Goal: Navigation & Orientation: Find specific page/section

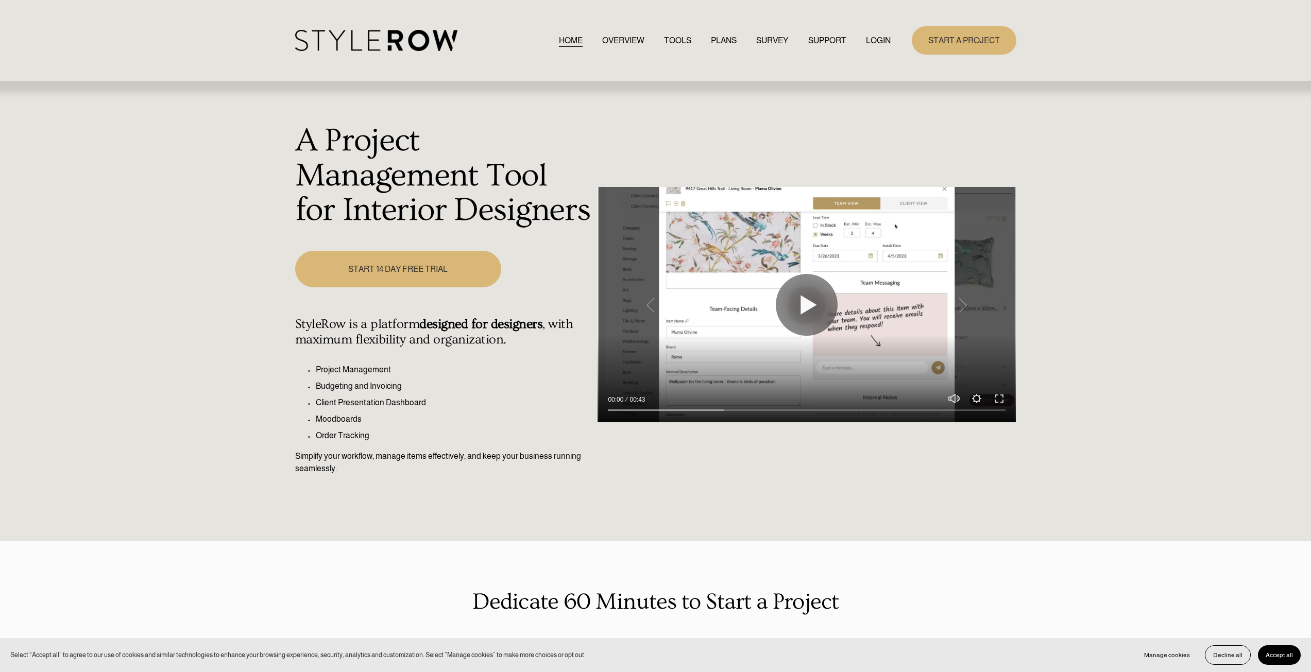
click at [867, 35] on link "LOGIN" at bounding box center [878, 40] width 25 height 14
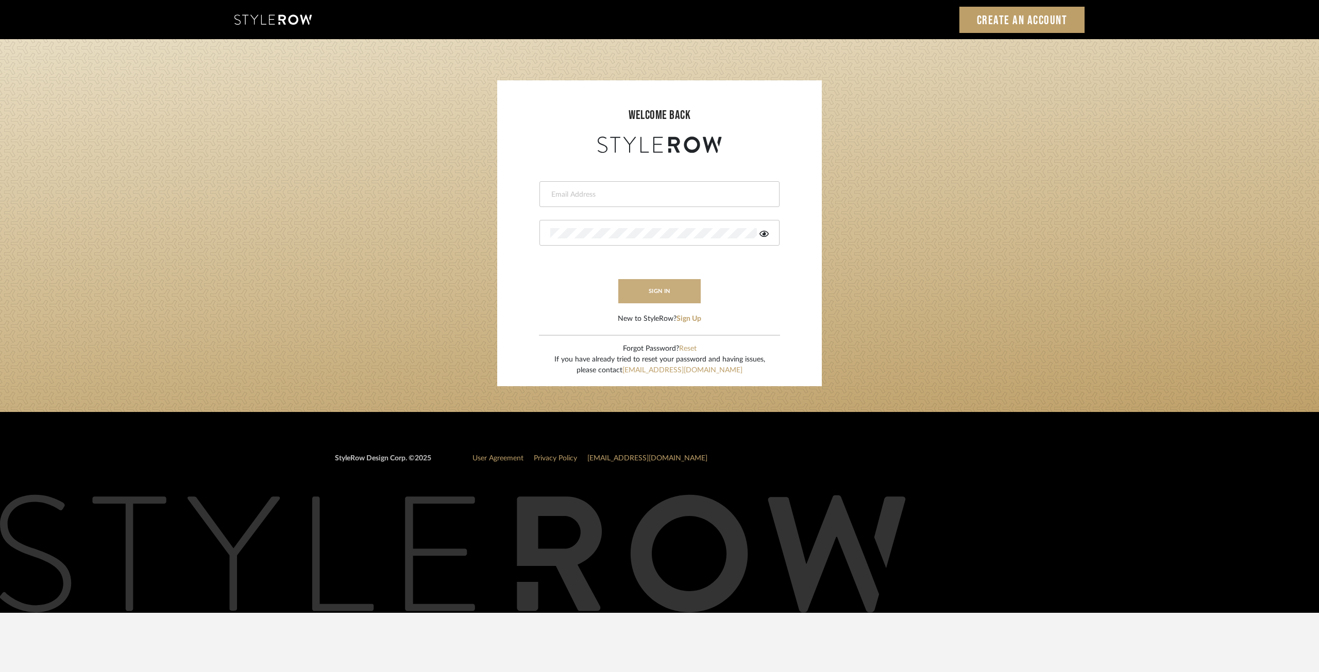
type input "ksears@morgantewilson.com"
click at [656, 283] on button "sign in" at bounding box center [659, 291] width 82 height 24
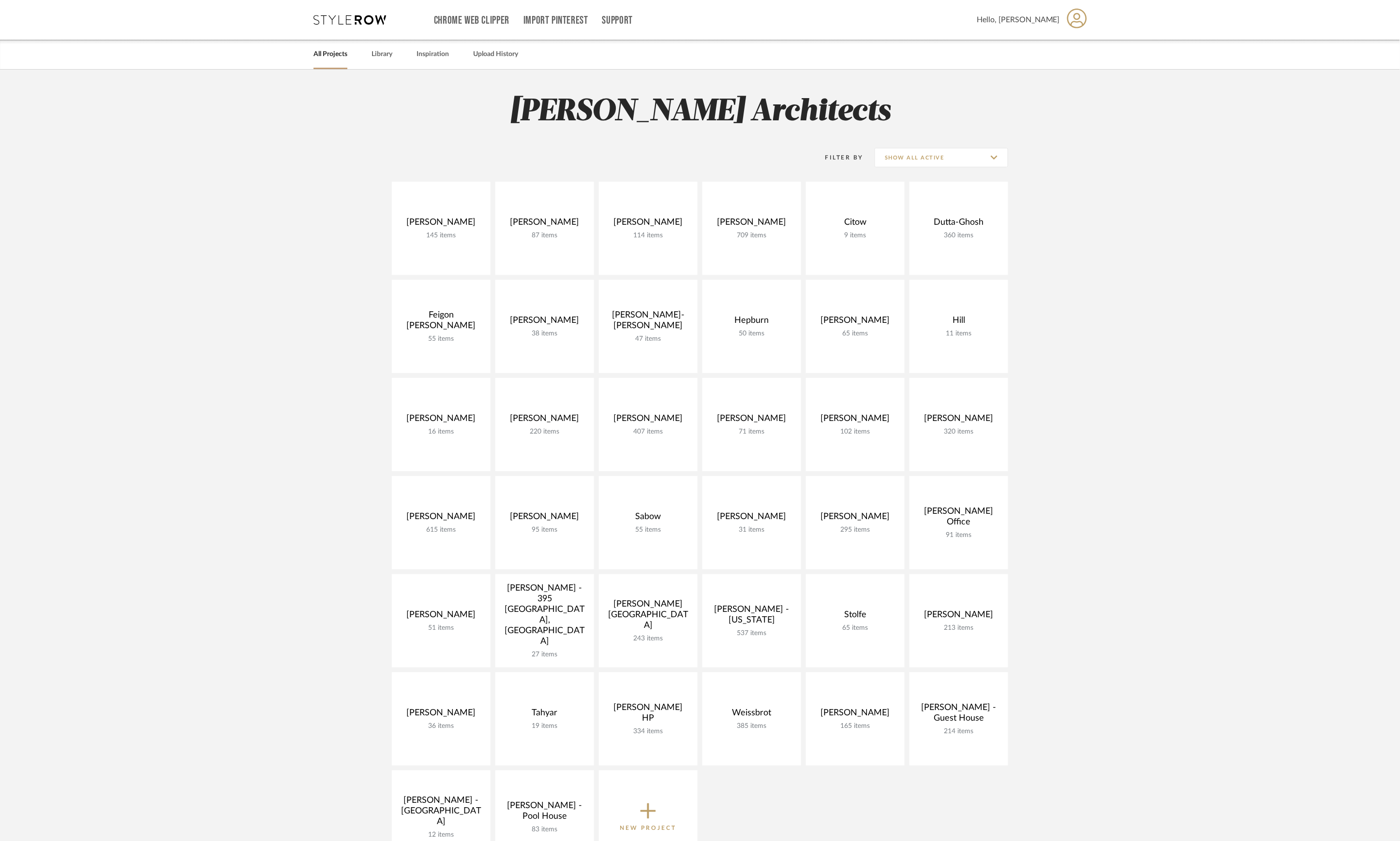
click at [371, 50] on div "All Projects Library Inspiration Upload History" at bounding box center [700, 54] width 802 height 29
click at [380, 50] on link "Library" at bounding box center [382, 54] width 21 height 13
